Goal: Complete Application Form: Complete application form

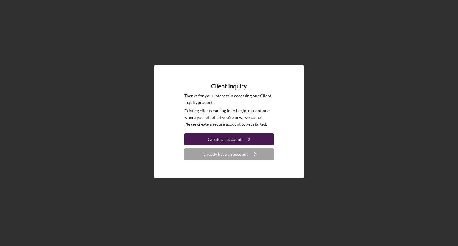
click at [237, 139] on div "Create an account" at bounding box center [225, 140] width 34 height 12
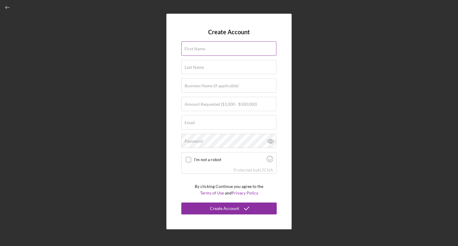
click at [215, 54] on input "First Name" at bounding box center [228, 48] width 95 height 14
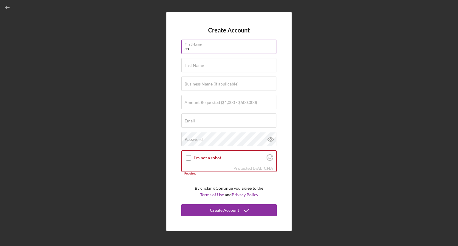
type input "c"
type input "[PERSON_NAME]"
click at [215, 100] on label "Amount Requested ($1,000 - $500,000)" at bounding box center [220, 102] width 72 height 5
click at [215, 100] on input "Amount Requested ($1,000 - $500,000)" at bounding box center [228, 102] width 95 height 14
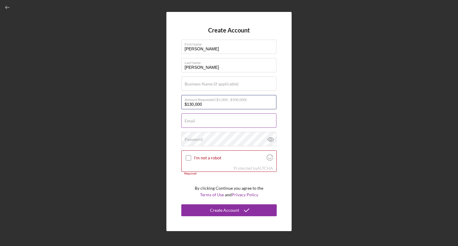
type input "$130,000"
click at [217, 125] on input "Email" at bounding box center [228, 121] width 95 height 14
type input "[EMAIL_ADDRESS][DOMAIN_NAME]"
click at [192, 108] on input "$130,000" at bounding box center [228, 102] width 95 height 14
type input "$150,000"
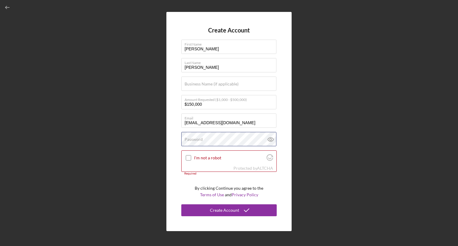
click at [205, 137] on div "Password" at bounding box center [228, 139] width 95 height 15
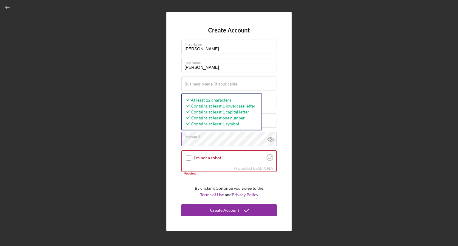
click at [271, 139] on icon at bounding box center [270, 140] width 2 height 2
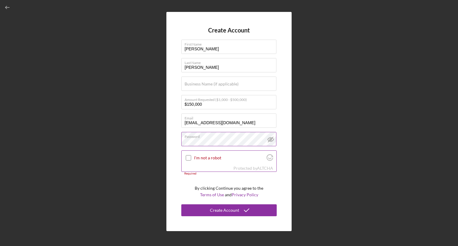
click at [187, 157] on input "I'm not a robot" at bounding box center [188, 157] width 5 height 5
checkbox input "true"
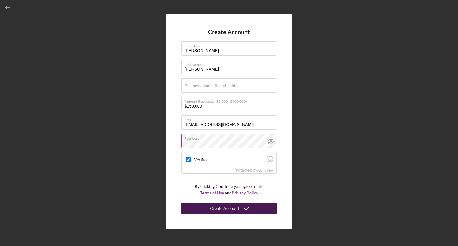
click at [237, 208] on div "Create Account" at bounding box center [224, 209] width 29 height 12
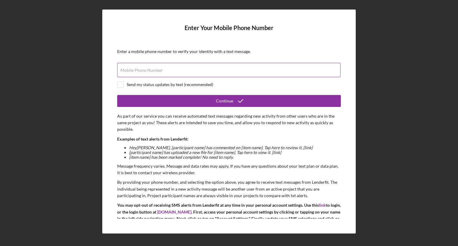
click at [169, 73] on input "Mobile Phone Number" at bounding box center [228, 70] width 223 height 14
type input "[PHONE_NUMBER]"
click at [122, 83] on input "checkbox" at bounding box center [120, 85] width 6 height 6
checkbox input "true"
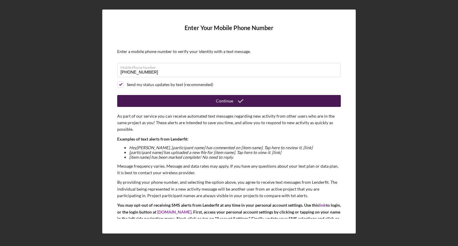
click at [212, 98] on button "Continue" at bounding box center [229, 101] width 224 height 12
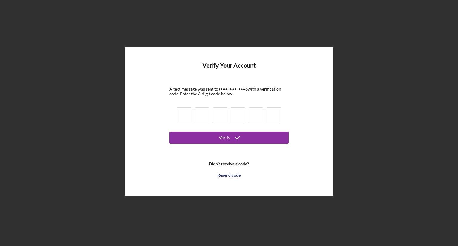
click at [183, 116] on input at bounding box center [184, 114] width 14 height 15
type input "9"
type input "4"
type input "7"
type input "8"
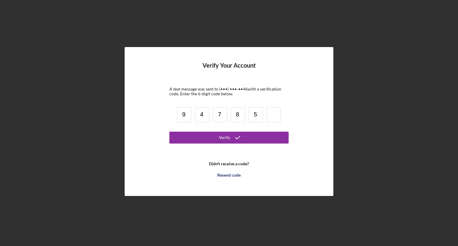
type input "5"
type input "2"
click at [169, 132] on button "Verify" at bounding box center [228, 138] width 119 height 12
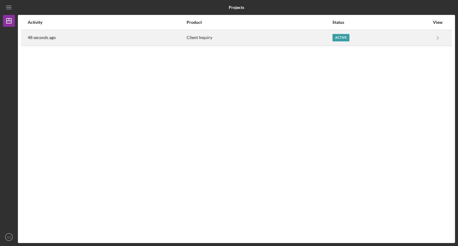
click at [317, 35] on div "Client Inquiry" at bounding box center [259, 37] width 145 height 15
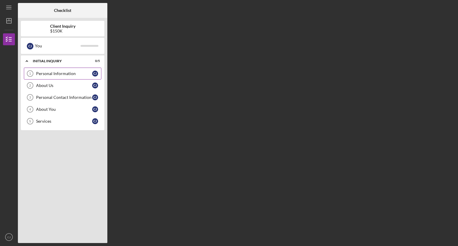
click at [58, 71] on div "Personal Information" at bounding box center [64, 73] width 56 height 5
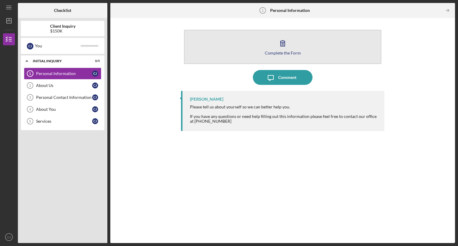
click at [285, 48] on icon "button" at bounding box center [282, 43] width 15 height 15
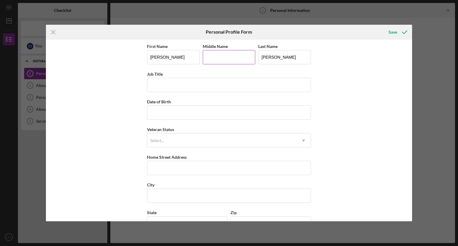
click at [236, 62] on input "Middle Name" at bounding box center [229, 57] width 53 height 14
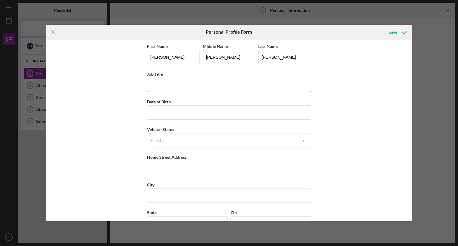
type input "[PERSON_NAME]"
click at [181, 84] on input "Job Title" at bounding box center [229, 85] width 164 height 14
type input "Senior Executive Assistant to GM & AGM"
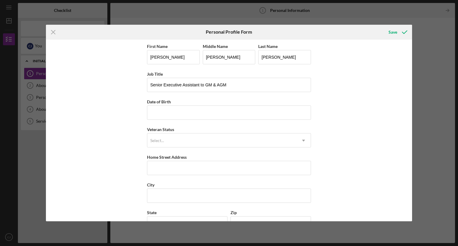
click at [156, 120] on div "First Name [PERSON_NAME] Middle Name [PERSON_NAME] Last Name [PERSON_NAME] Job …" at bounding box center [229, 154] width 164 height 222
click at [161, 117] on input "Date of Birth" at bounding box center [229, 113] width 164 height 14
type input "[DATE]"
click at [203, 138] on div "Select..." at bounding box center [221, 141] width 149 height 14
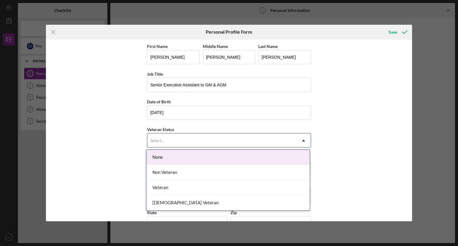
click at [170, 154] on div "None" at bounding box center [227, 157] width 163 height 15
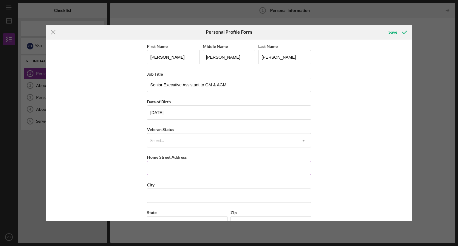
click at [172, 170] on input "Home Street Address" at bounding box center [229, 168] width 164 height 14
type input "[STREET_ADDRESS]"
type input "Crandon"
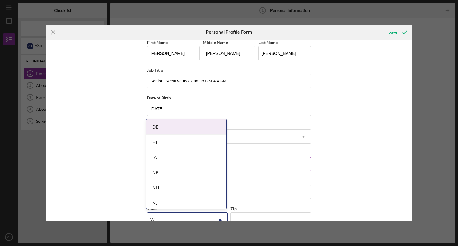
type input "WI"
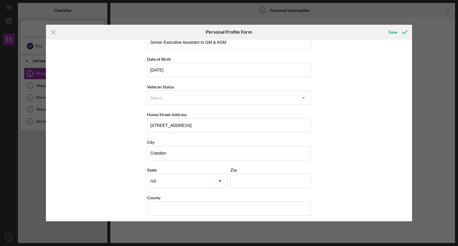
scroll to position [45, 0]
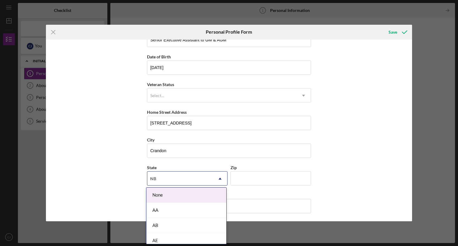
type input "wi"
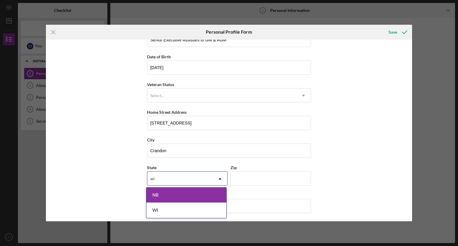
click at [179, 211] on div "WI" at bounding box center [186, 210] width 80 height 15
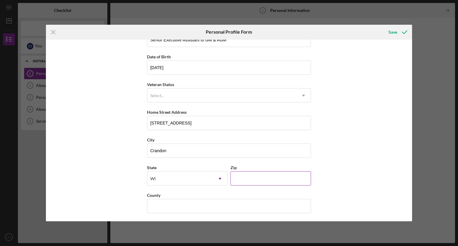
click at [269, 178] on input "Zip" at bounding box center [270, 178] width 80 height 14
type input "54520"
click at [251, 206] on input "County" at bounding box center [229, 206] width 164 height 14
type input "Forest"
click at [393, 29] on div "Save" at bounding box center [392, 32] width 9 height 12
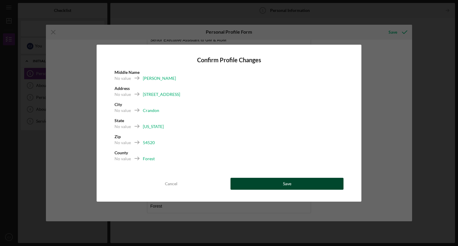
click at [292, 179] on button "Save" at bounding box center [286, 184] width 113 height 12
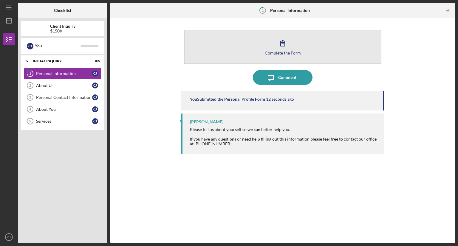
click at [278, 52] on div "Complete the Form" at bounding box center [283, 53] width 36 height 4
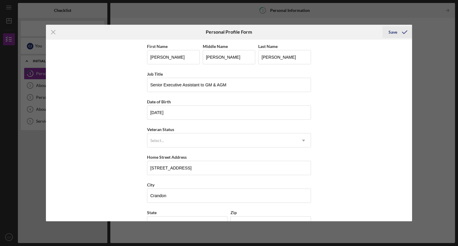
click at [404, 33] on polyline "submit" at bounding box center [404, 32] width 5 height 3
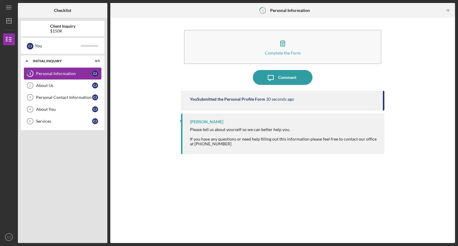
click at [32, 74] on icon "1" at bounding box center [30, 73] width 15 height 15
click at [40, 71] on div "Personal Information" at bounding box center [64, 73] width 56 height 5
click at [49, 84] on div "About Us" at bounding box center [64, 85] width 56 height 5
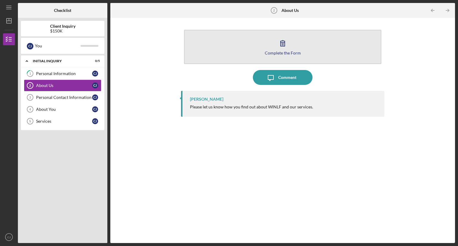
click at [284, 51] on div "Complete the Form" at bounding box center [283, 53] width 36 height 4
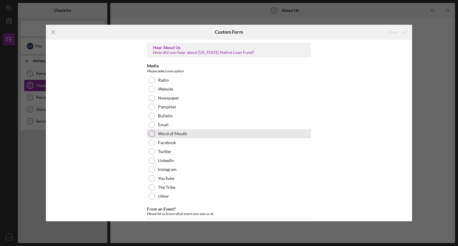
click at [153, 134] on div at bounding box center [151, 134] width 7 height 7
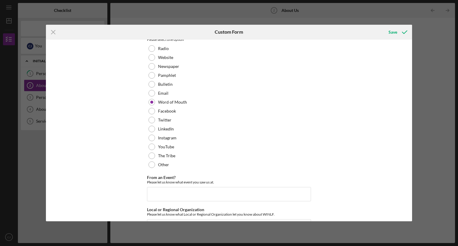
scroll to position [52, 0]
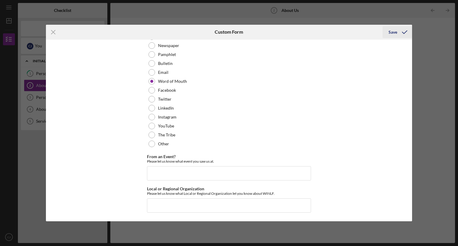
click at [398, 30] on icon "submit" at bounding box center [404, 32] width 15 height 15
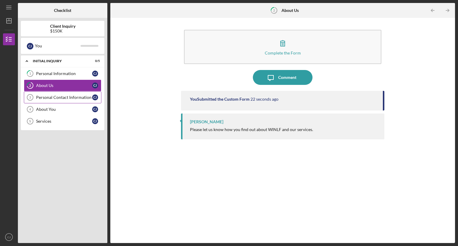
click at [55, 95] on div "Personal Contact Information" at bounding box center [64, 97] width 56 height 5
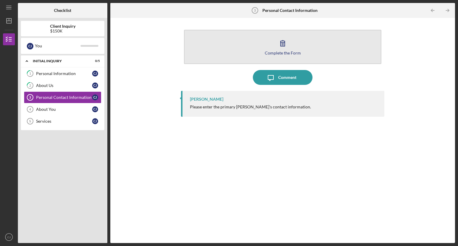
click at [286, 49] on icon "button" at bounding box center [282, 43] width 15 height 15
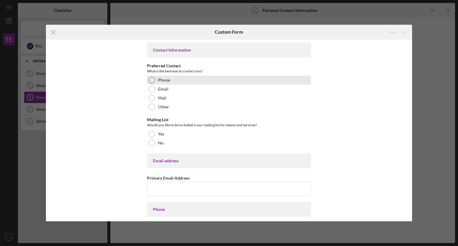
click at [152, 80] on div at bounding box center [151, 80] width 7 height 7
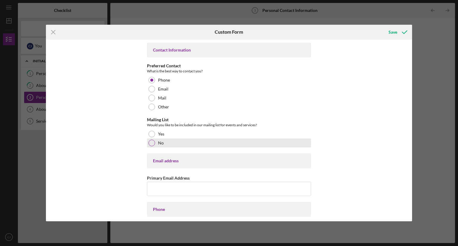
click at [152, 142] on div at bounding box center [151, 143] width 7 height 7
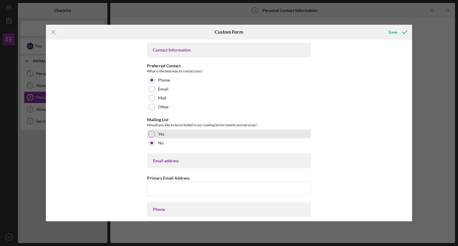
click at [152, 133] on div at bounding box center [151, 134] width 7 height 7
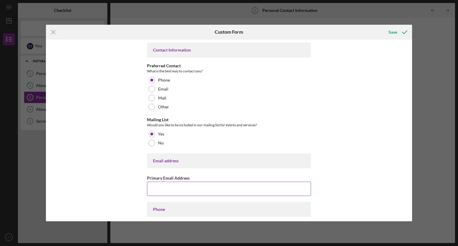
click at [192, 193] on input "Primary Email Address" at bounding box center [229, 189] width 164 height 14
type input "[EMAIL_ADDRESS][DOMAIN_NAME]"
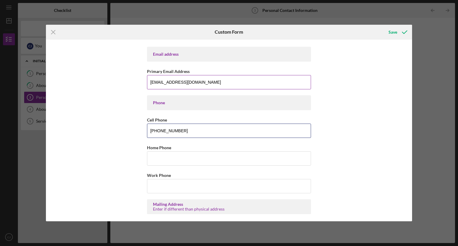
type input "[PHONE_NUMBER]"
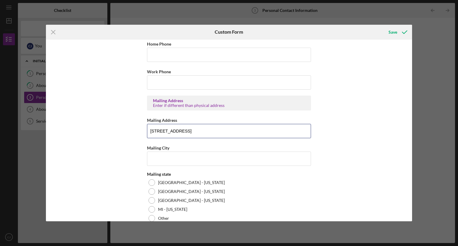
type input "[STREET_ADDRESS]"
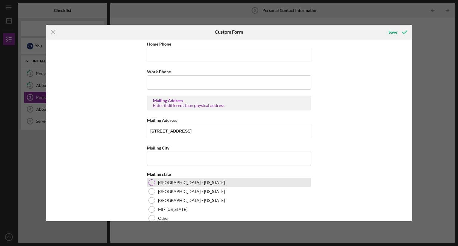
click at [155, 184] on div "[GEOGRAPHIC_DATA] - [US_STATE]" at bounding box center [229, 182] width 164 height 9
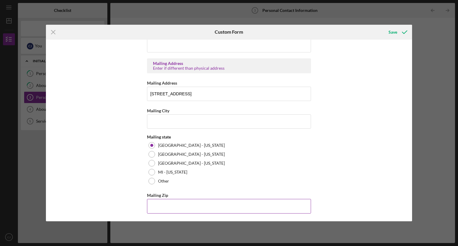
click at [248, 206] on input "Mailing Zip" at bounding box center [229, 206] width 164 height 14
type input "5"
click at [151, 145] on div at bounding box center [151, 145] width 3 height 3
click at [390, 28] on div "Save" at bounding box center [392, 32] width 9 height 12
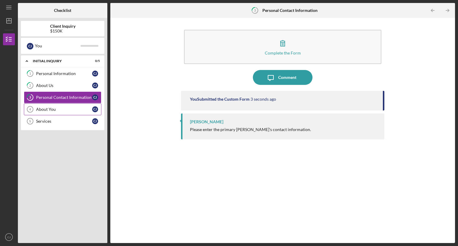
click at [45, 111] on link "About You 4 About You [PERSON_NAME]" at bounding box center [62, 109] width 77 height 12
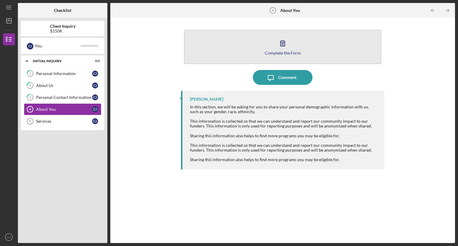
click at [280, 54] on div "Complete the Form" at bounding box center [283, 53] width 36 height 4
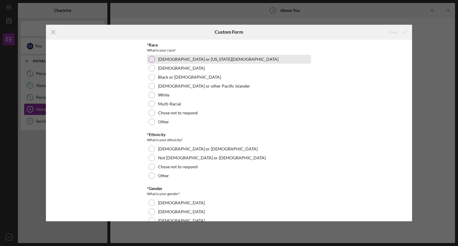
click at [151, 57] on div at bounding box center [151, 59] width 7 height 7
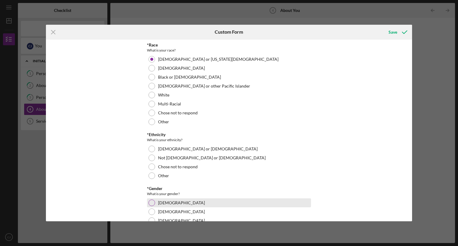
click at [151, 204] on div at bounding box center [151, 203] width 7 height 7
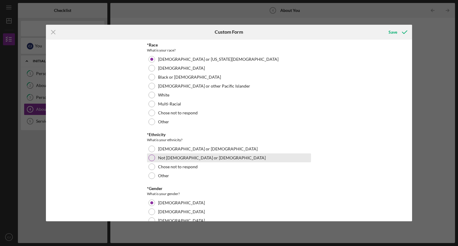
click at [152, 157] on div at bounding box center [151, 158] width 7 height 7
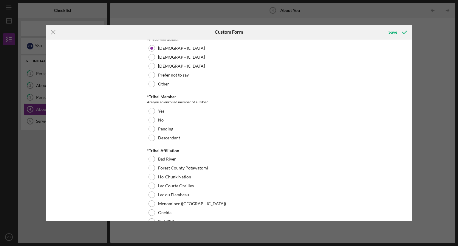
scroll to position [155, 0]
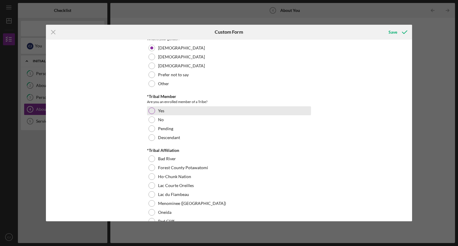
click at [153, 113] on div at bounding box center [151, 111] width 7 height 7
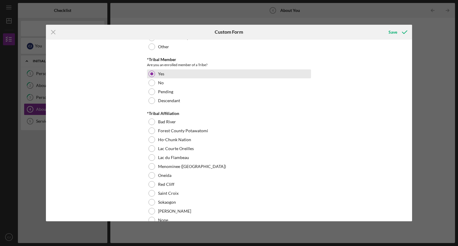
scroll to position [193, 0]
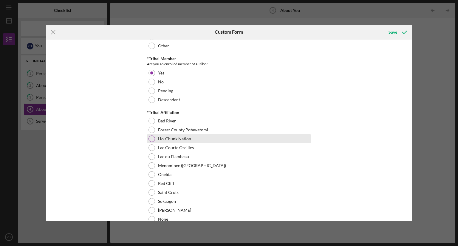
click at [158, 136] on label "Ho-Chunk Nation" at bounding box center [174, 138] width 33 height 5
click at [154, 134] on div "Ho-Chunk Nation" at bounding box center [229, 138] width 164 height 9
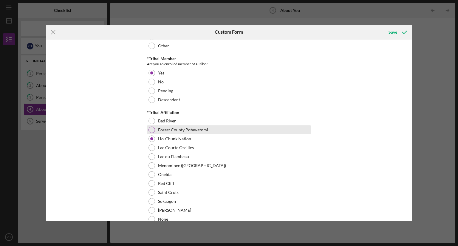
click at [154, 133] on div "Forest County Potawatomi" at bounding box center [229, 129] width 164 height 9
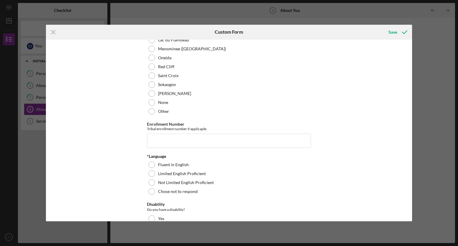
scroll to position [310, 0]
click at [279, 142] on input "Enrollment Number" at bounding box center [229, 141] width 164 height 14
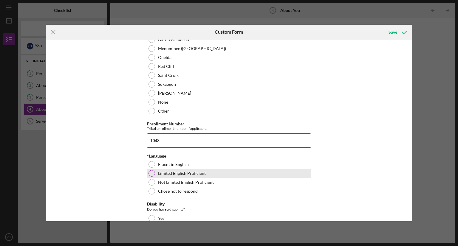
type input "1048"
click at [150, 176] on div at bounding box center [151, 173] width 7 height 7
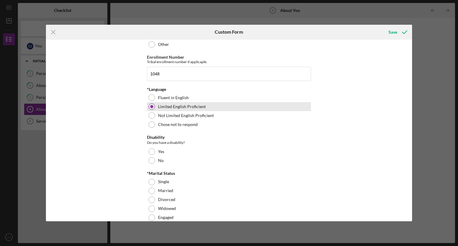
scroll to position [377, 0]
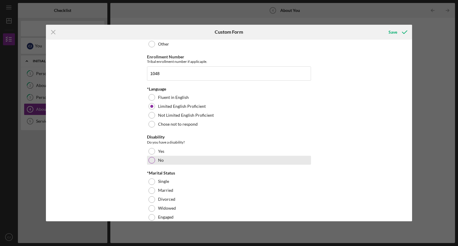
click at [150, 165] on div "No" at bounding box center [229, 160] width 164 height 9
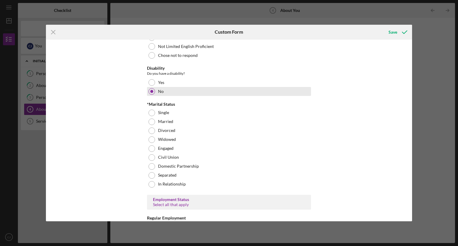
scroll to position [448, 0]
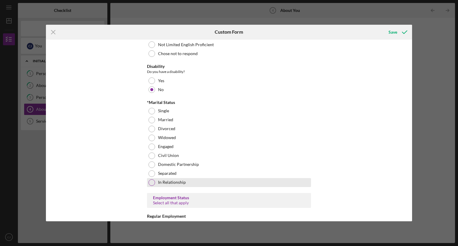
click at [151, 184] on div at bounding box center [151, 182] width 7 height 7
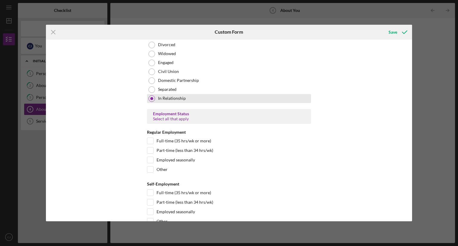
scroll to position [534, 0]
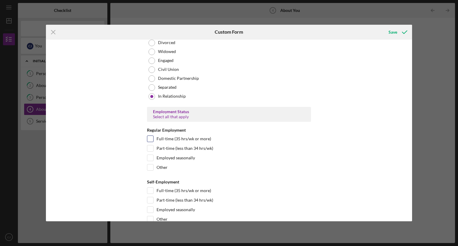
click at [149, 140] on input "Full-time (35 hrs/wk or more)" at bounding box center [150, 139] width 6 height 6
checkbox input "true"
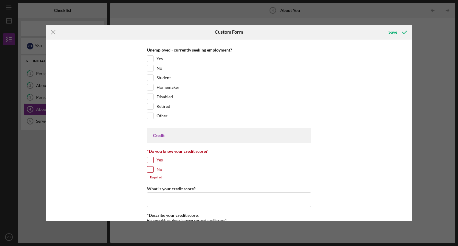
scroll to position [719, 0]
click at [148, 158] on input "Yes" at bounding box center [150, 159] width 6 height 6
checkbox input "true"
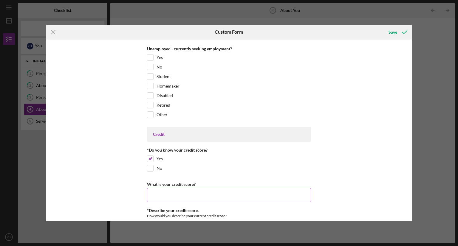
click at [201, 192] on input "What is your credit score?" at bounding box center [229, 195] width 164 height 14
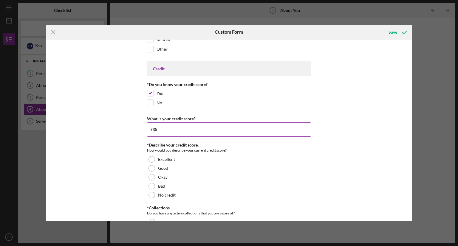
scroll to position [797, 0]
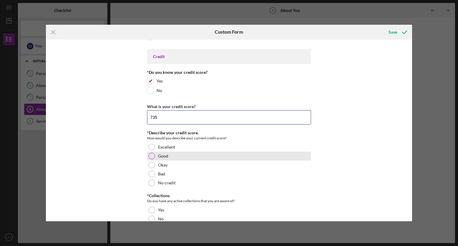
type input "735"
click at [150, 156] on div at bounding box center [151, 156] width 7 height 7
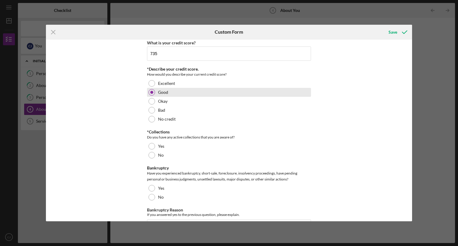
scroll to position [861, 0]
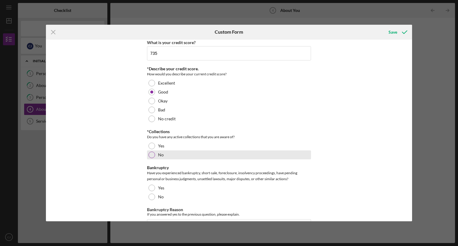
click at [151, 156] on div "No" at bounding box center [229, 155] width 164 height 9
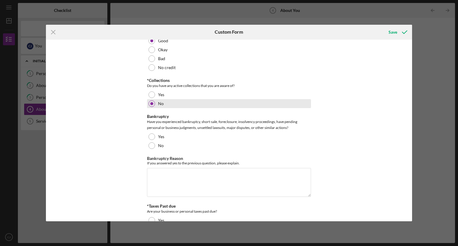
scroll to position [912, 0]
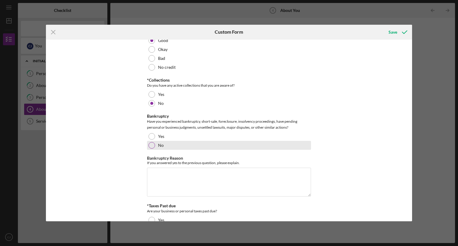
click at [150, 147] on div "No" at bounding box center [229, 145] width 164 height 9
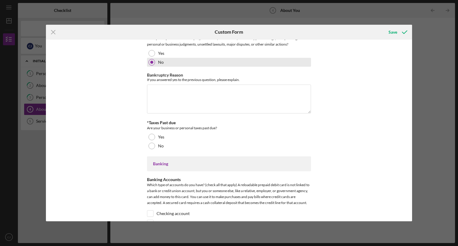
scroll to position [995, 0]
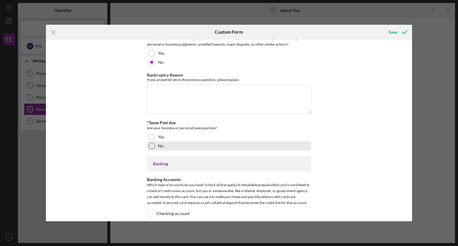
click at [150, 147] on div "No" at bounding box center [229, 146] width 164 height 9
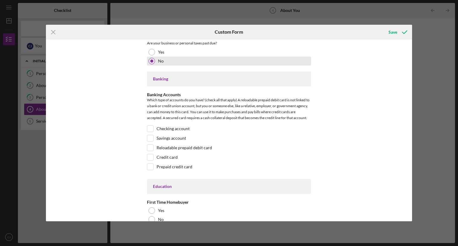
scroll to position [1082, 0]
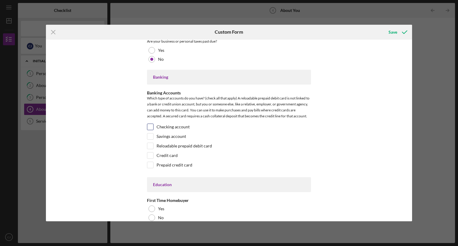
click at [148, 124] on input "Checking account" at bounding box center [150, 127] width 6 height 6
checkbox input "true"
click at [149, 135] on input "Savings account" at bounding box center [150, 137] width 6 height 6
checkbox input "true"
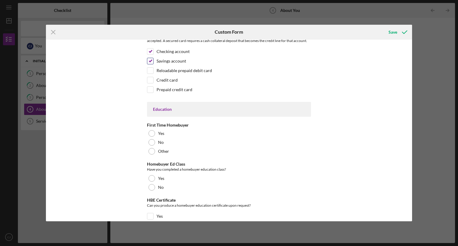
scroll to position [1159, 0]
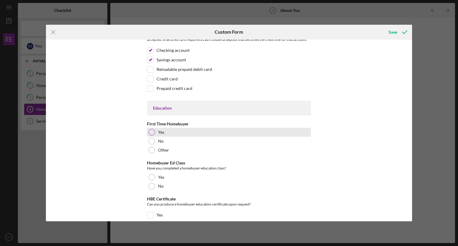
click at [149, 130] on div at bounding box center [151, 132] width 7 height 7
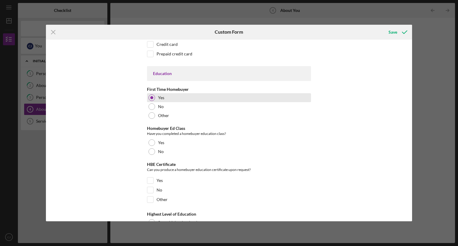
scroll to position [1194, 0]
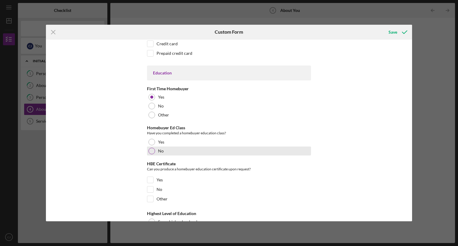
click at [153, 150] on div at bounding box center [151, 151] width 7 height 7
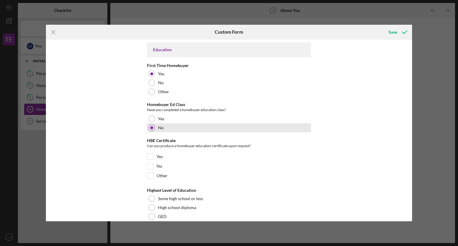
scroll to position [1217, 0]
click at [151, 164] on input "No" at bounding box center [150, 166] width 6 height 6
checkbox input "true"
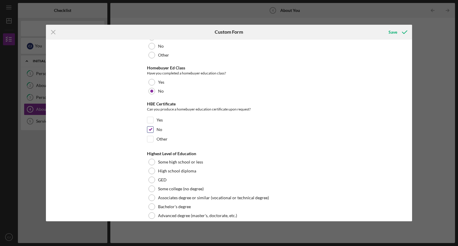
scroll to position [1258, 0]
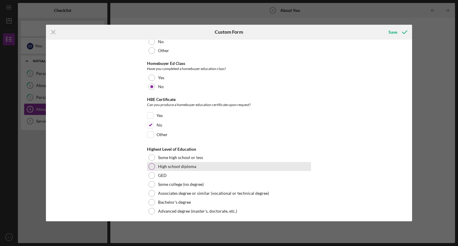
click at [150, 165] on div at bounding box center [151, 166] width 7 height 7
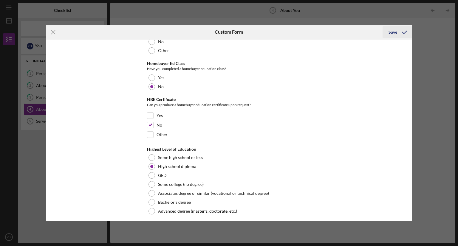
click at [392, 34] on div "Save" at bounding box center [392, 32] width 9 height 12
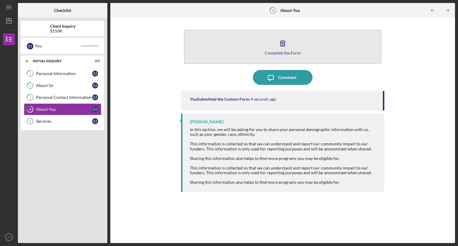
click at [282, 45] on icon "button" at bounding box center [282, 44] width 4 height 6
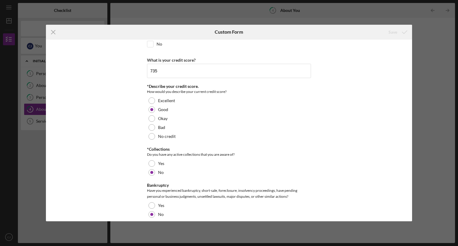
scroll to position [836, 0]
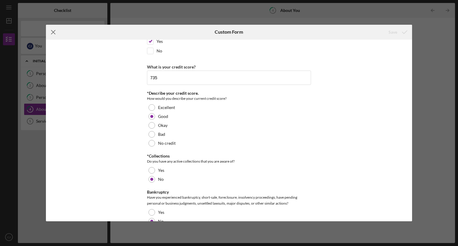
click at [53, 32] on line at bounding box center [53, 32] width 4 height 4
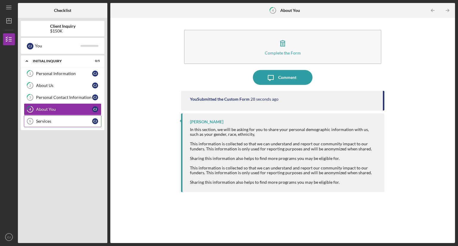
click at [55, 124] on link "Services 5 Services [PERSON_NAME]" at bounding box center [62, 121] width 77 height 12
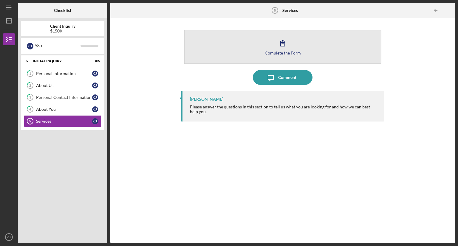
click at [286, 49] on icon "button" at bounding box center [282, 43] width 15 height 15
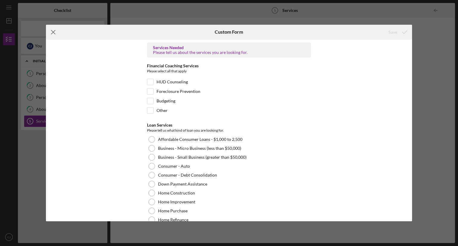
click at [53, 36] on icon "Icon/Menu Close" at bounding box center [53, 32] width 15 height 15
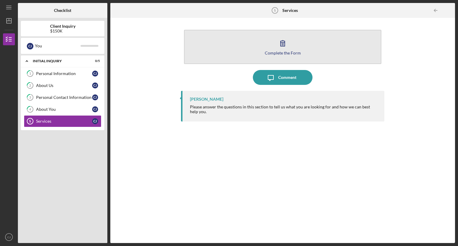
click at [282, 50] on icon "button" at bounding box center [282, 43] width 15 height 15
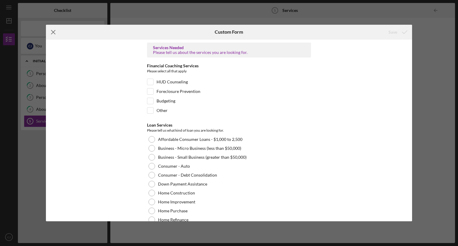
click at [49, 33] on icon "Icon/Menu Close" at bounding box center [53, 32] width 15 height 15
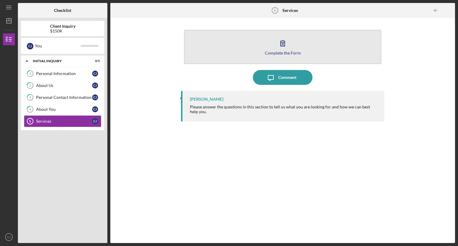
click at [283, 47] on icon "button" at bounding box center [282, 43] width 15 height 15
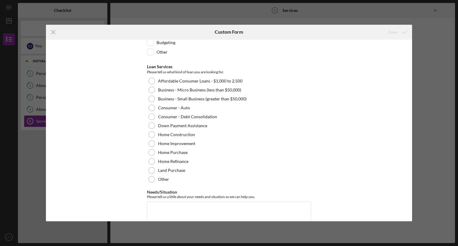
scroll to position [58, 0]
click at [152, 155] on div "Home Purchase" at bounding box center [229, 152] width 164 height 9
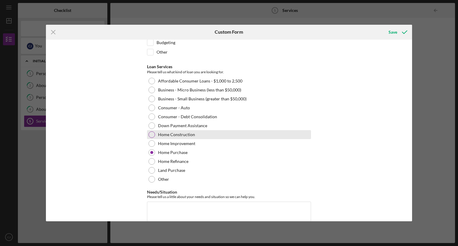
click at [155, 137] on div "Home Construction" at bounding box center [229, 134] width 164 height 9
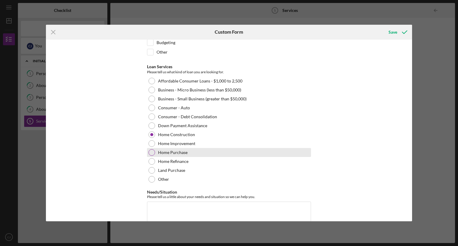
click at [154, 155] on div "Home Purchase" at bounding box center [229, 152] width 164 height 9
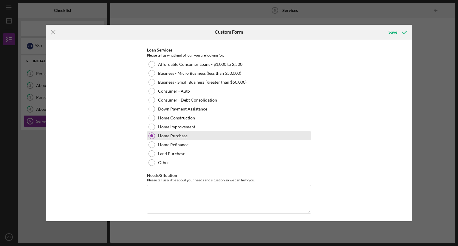
scroll to position [77, 0]
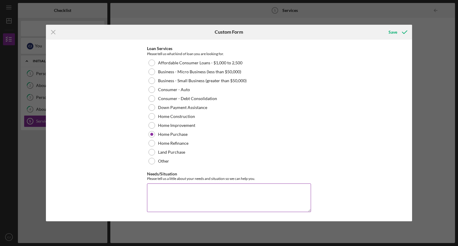
click at [232, 191] on textarea "Needs/Situation" at bounding box center [229, 198] width 164 height 29
type textarea "l"
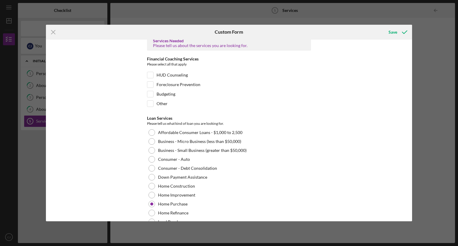
scroll to position [0, 0]
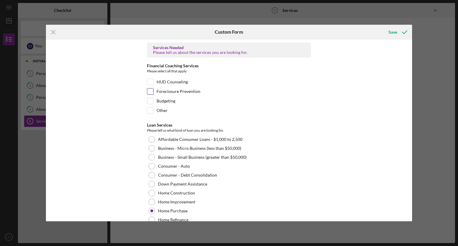
type textarea "Looking to purchase a home in [GEOGRAPHIC_DATA] and hoping to renovate it as we…"
click at [150, 94] on input "Foreclosure Prevention" at bounding box center [150, 92] width 6 height 6
checkbox input "true"
click at [148, 81] on input "HUD Counseling" at bounding box center [150, 82] width 6 height 6
checkbox input "true"
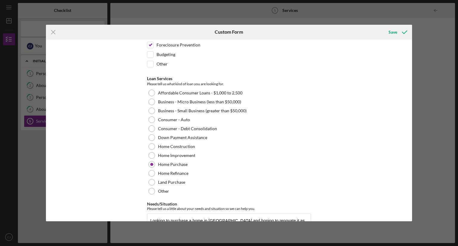
scroll to position [77, 0]
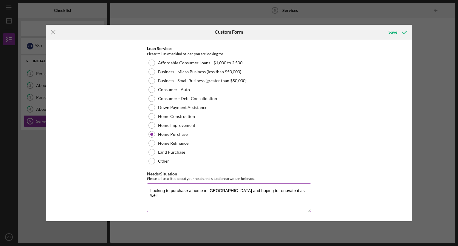
click at [304, 196] on textarea "Looking to purchase a home in [GEOGRAPHIC_DATA] and hoping to renovate it as we…" at bounding box center [229, 198] width 164 height 29
type textarea "L"
type textarea "I am looking to purchase a home and renovate it."
click at [395, 35] on div "Save" at bounding box center [392, 32] width 9 height 12
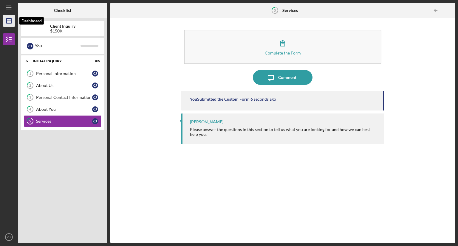
click at [7, 23] on polygon "button" at bounding box center [9, 20] width 5 height 5
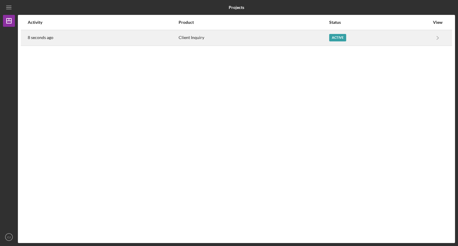
click at [217, 35] on div "Client Inquiry" at bounding box center [254, 37] width 150 height 15
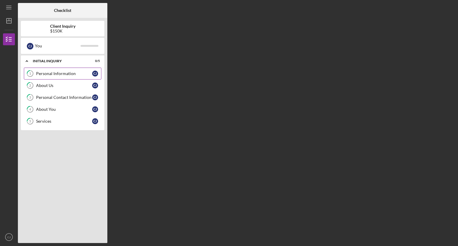
click at [59, 75] on div "Personal Information" at bounding box center [64, 73] width 56 height 5
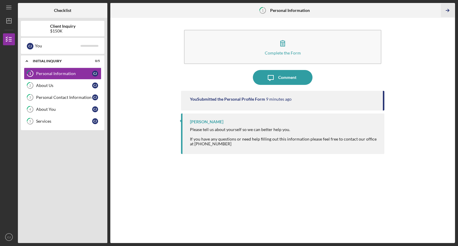
click at [445, 11] on icon "Icon/Table Pagination Arrow" at bounding box center [446, 10] width 13 height 13
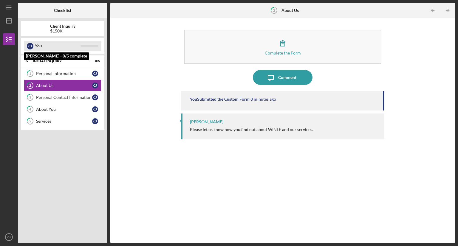
click at [67, 45] on div "You" at bounding box center [58, 46] width 46 height 10
click at [85, 43] on div "[PERSON_NAME] You" at bounding box center [62, 46] width 77 height 10
click at [88, 45] on div at bounding box center [89, 46] width 18 height 2
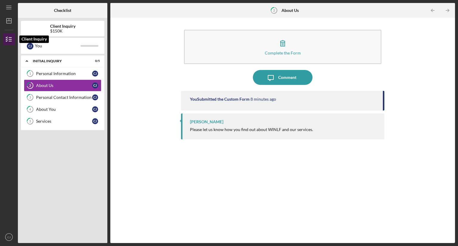
click at [6, 42] on icon "button" at bounding box center [8, 39] width 15 height 15
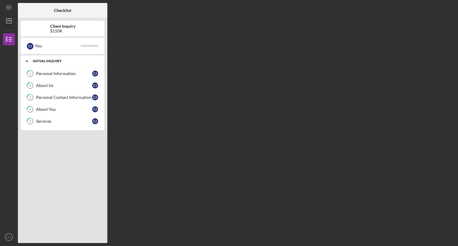
click at [28, 61] on icon "Icon/Expander" at bounding box center [27, 61] width 12 height 12
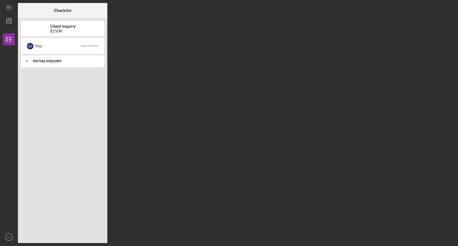
click at [28, 61] on icon "Icon/Expander" at bounding box center [27, 61] width 12 height 12
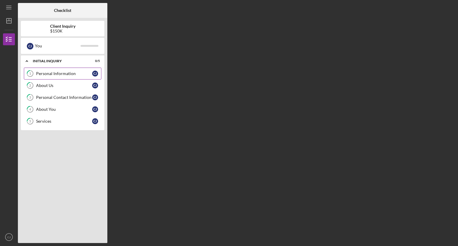
click at [32, 72] on icon "1" at bounding box center [30, 73] width 15 height 15
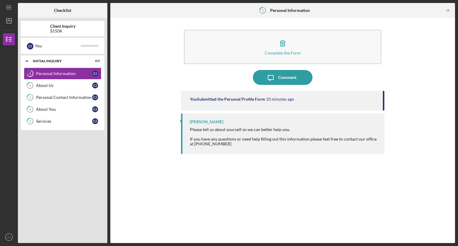
click at [311, 134] on div at bounding box center [284, 134] width 188 height 5
click at [63, 29] on div "$150K" at bounding box center [62, 31] width 25 height 5
click at [13, 9] on icon "Icon/Menu" at bounding box center [8, 7] width 13 height 13
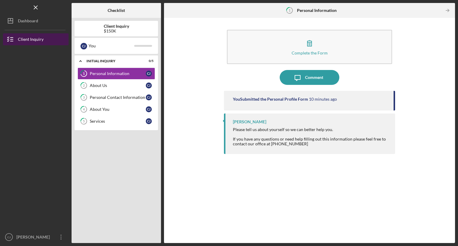
click at [29, 42] on div "Client Inquiry" at bounding box center [31, 39] width 26 height 13
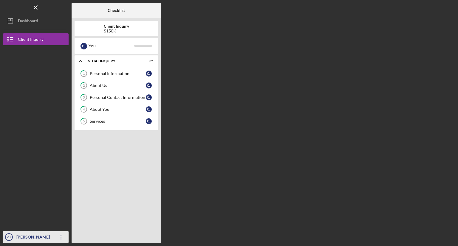
click at [63, 235] on icon "Icon/Overflow" at bounding box center [61, 237] width 15 height 15
click at [32, 158] on div at bounding box center [36, 184] width 66 height 93
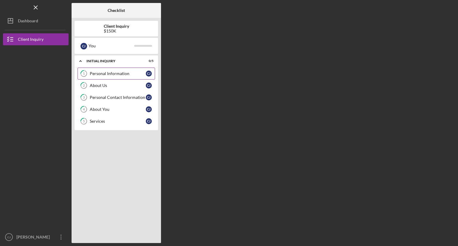
click at [97, 71] on link "1 Personal Information [PERSON_NAME]" at bounding box center [115, 74] width 77 height 12
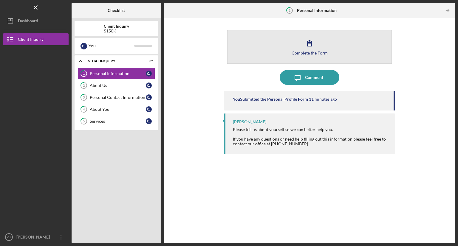
click at [326, 48] on button "Complete the Form Form" at bounding box center [309, 47] width 165 height 34
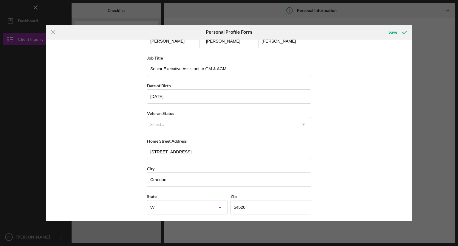
scroll to position [4, 0]
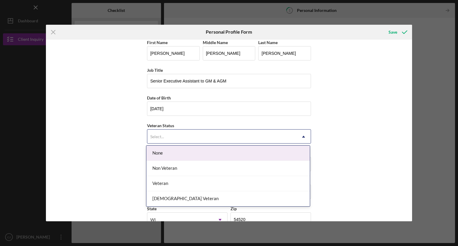
click at [205, 170] on div "Non Veteran" at bounding box center [227, 168] width 163 height 15
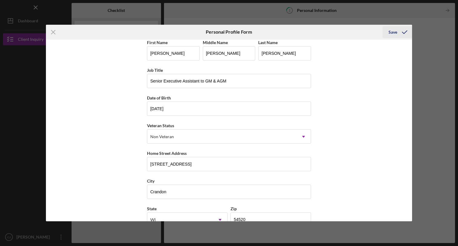
click at [397, 33] on icon "submit" at bounding box center [404, 32] width 15 height 15
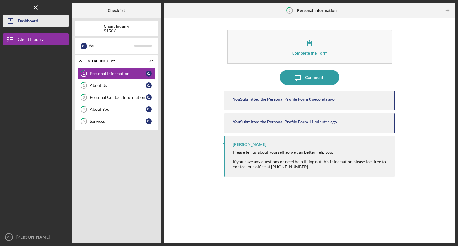
click at [30, 23] on div "Dashboard" at bounding box center [28, 21] width 20 height 13
